Goal: Task Accomplishment & Management: Use online tool/utility

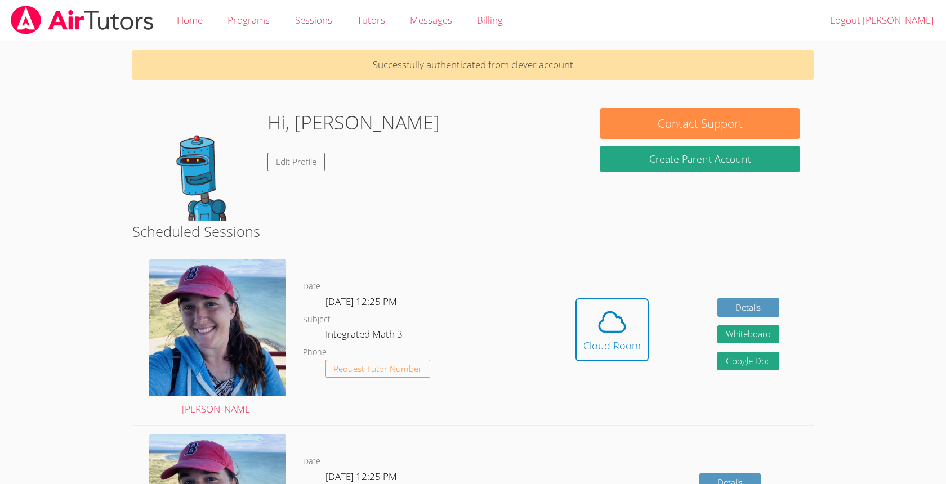
click at [394, 210] on div "Hi, Mary Edit Profile" at bounding box center [359, 164] width 427 height 113
click at [550, 372] on div "Hidden Cloud Room Details Whiteboard Hidden Google Doc" at bounding box center [677, 338] width 273 height 175
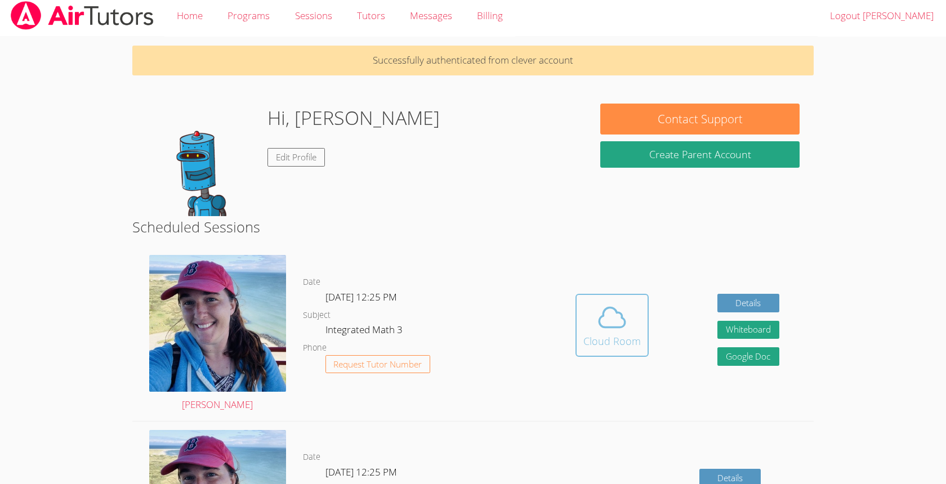
click at [638, 352] on button "Cloud Room" at bounding box center [612, 325] width 73 height 63
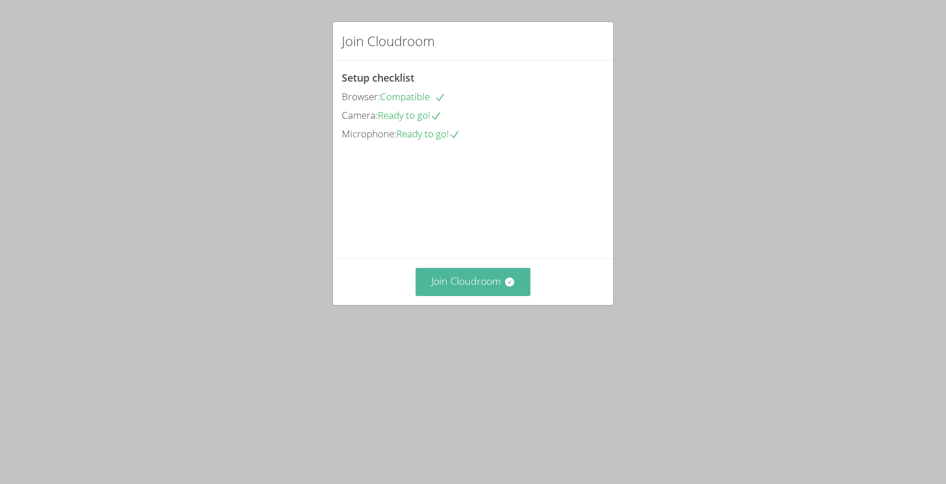
click at [490, 296] on button "Join Cloudroom" at bounding box center [473, 282] width 115 height 28
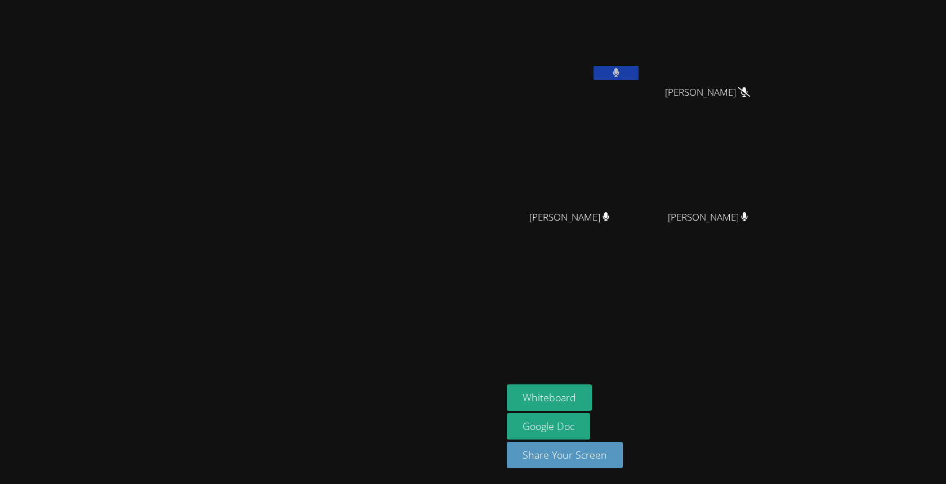
click at [592, 78] on div "[PERSON_NAME] [PERSON_NAME] [PERSON_NAME] [PERSON_NAME] [PERSON_NAME] [PERSON_N…" at bounding box center [643, 128] width 273 height 246
click at [639, 78] on button at bounding box center [616, 73] width 45 height 14
click at [761, 357] on aside "[PERSON_NAME] [PERSON_NAME] [PERSON_NAME] [PERSON_NAME] [PERSON_NAME] [PERSON_N…" at bounding box center [643, 242] width 282 height 484
click at [622, 72] on icon at bounding box center [616, 73] width 12 height 10
click at [620, 76] on icon at bounding box center [616, 73] width 7 height 10
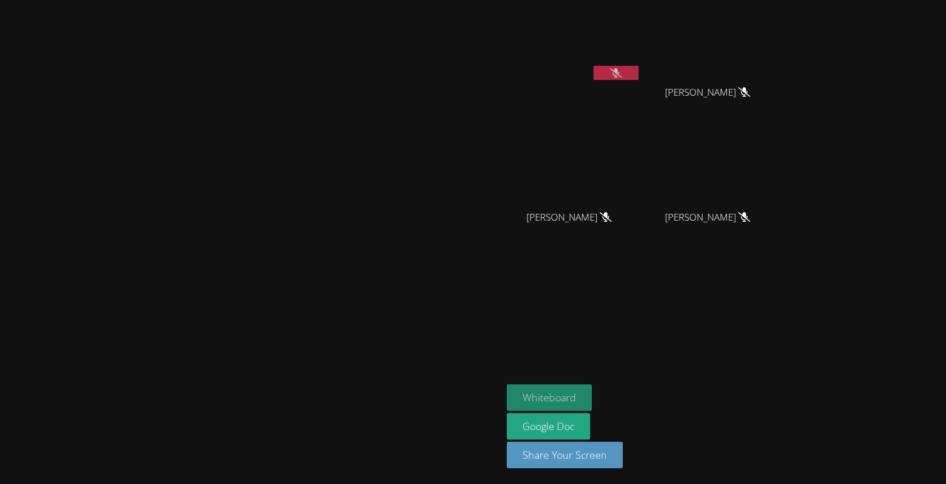
click at [592, 399] on button "Whiteboard" at bounding box center [549, 398] width 85 height 26
click at [592, 393] on button "Whiteboard" at bounding box center [549, 398] width 85 height 26
click at [592, 401] on button "Whiteboard" at bounding box center [549, 398] width 85 height 26
click at [639, 80] on div at bounding box center [616, 74] width 45 height 17
click at [639, 67] on button at bounding box center [616, 73] width 45 height 14
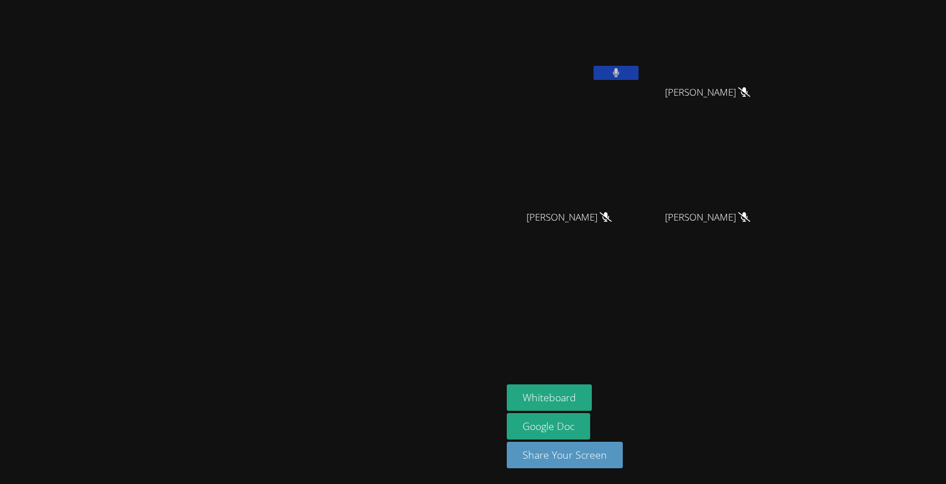
click at [639, 70] on button at bounding box center [616, 73] width 45 height 14
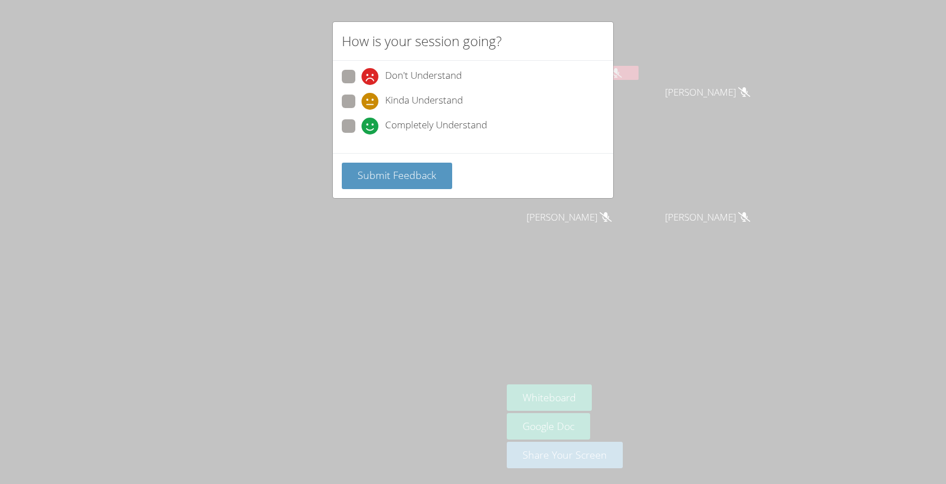
click at [362, 135] on span at bounding box center [362, 135] width 0 height 0
click at [362, 125] on input "Completely Understand" at bounding box center [367, 124] width 10 height 10
radio input "true"
click at [361, 164] on button "Submit Feedback" at bounding box center [397, 176] width 110 height 26
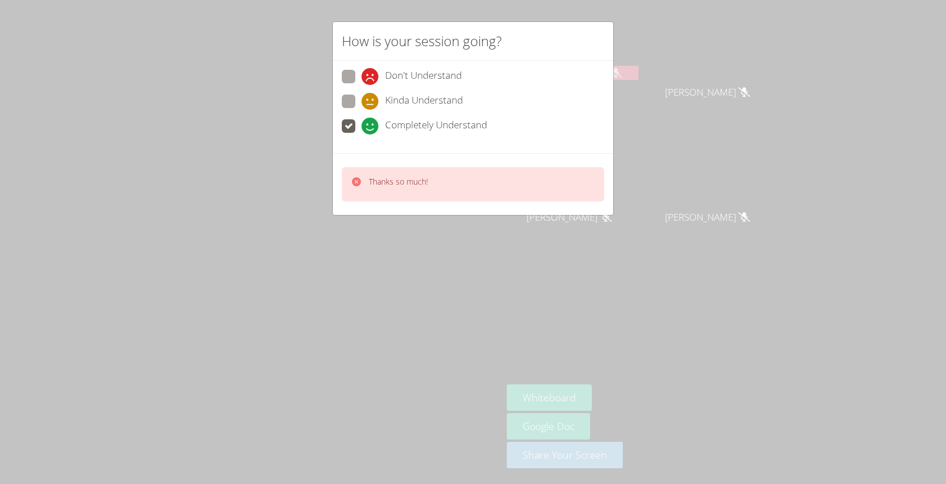
click at [463, 322] on div "How is your session going? Don't Understand Kinda Understand Completely Underst…" at bounding box center [473, 242] width 946 height 484
click at [362, 189] on div "Thanks so much!" at bounding box center [389, 184] width 77 height 16
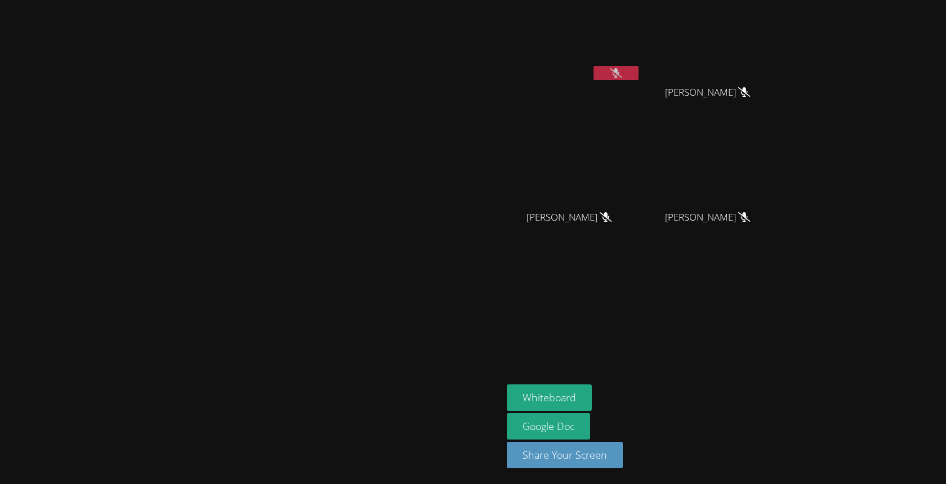
click at [641, 64] on video at bounding box center [574, 42] width 134 height 75
click at [639, 66] on button at bounding box center [616, 73] width 45 height 14
click at [620, 72] on icon at bounding box center [616, 73] width 7 height 10
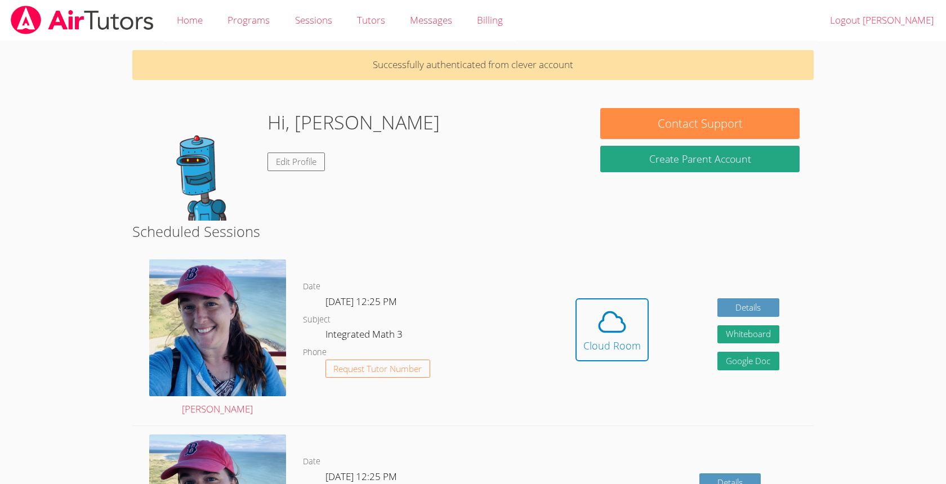
scroll to position [5, 0]
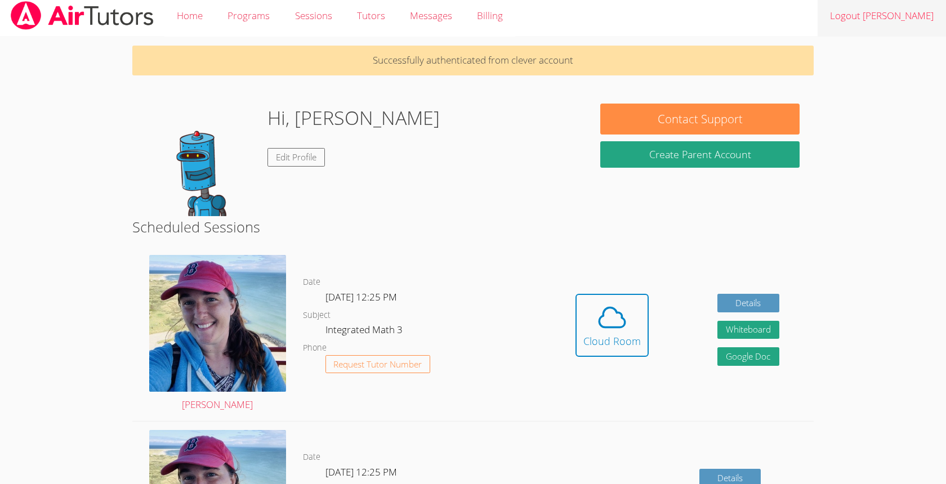
click at [907, 15] on link "Logout Mary" at bounding box center [882, 15] width 128 height 41
